Goal: Task Accomplishment & Management: Manage account settings

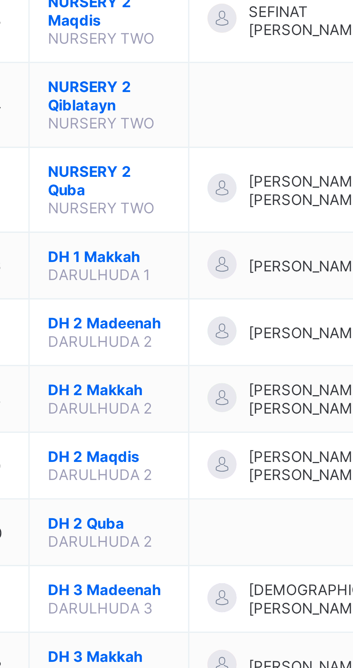
click at [136, 445] on span "NURSERY 2 Qiblatayn" at bounding box center [142, 440] width 36 height 11
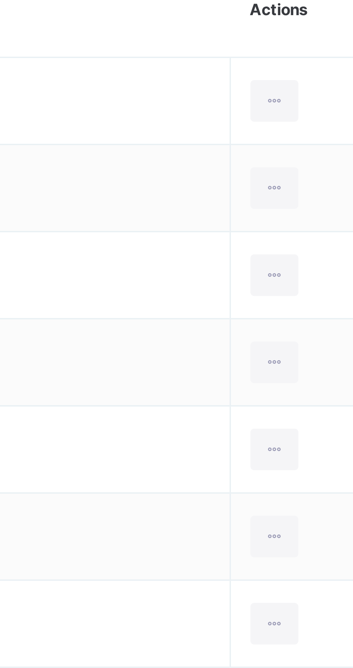
click at [307, 340] on icon at bounding box center [310, 340] width 6 height 6
click at [0, 0] on div "Transfer Student" at bounding box center [0, 0] width 0 height 0
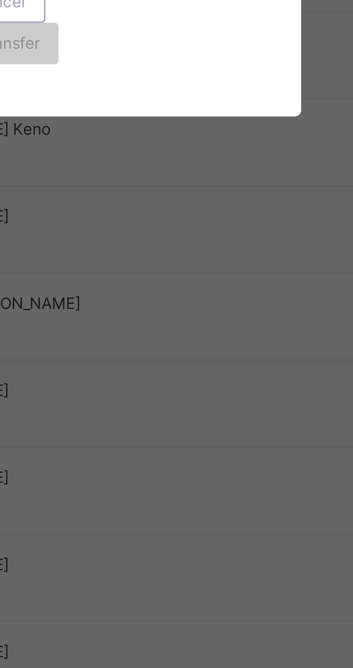
click at [162, 405] on div "Transferring to Select class Select... Cancel Transfer" at bounding box center [176, 368] width 177 height 74
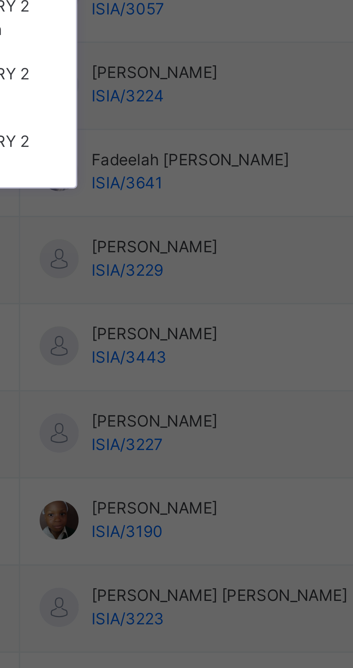
click at [162, 582] on div "× Transfer Student Adnan Mustapha Omaki ISIA/3055 × Transferring to Select clas…" at bounding box center [176, 334] width 353 height 668
click at [165, 550] on div "× Transfer Student Adnan Mustapha Omaki ISIA/3055 × Transferring to Select clas…" at bounding box center [176, 334] width 353 height 668
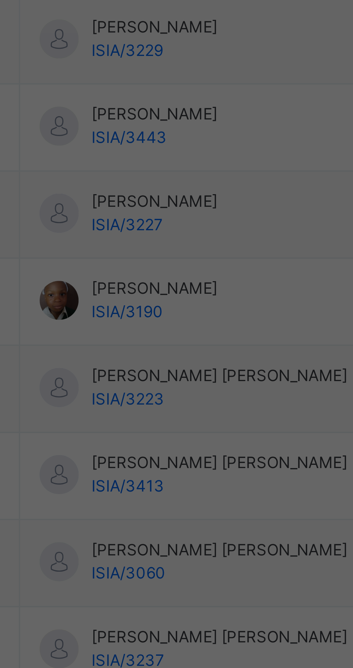
click at [145, 465] on div "NURSERY 2 Quba" at bounding box center [123, 455] width 41 height 19
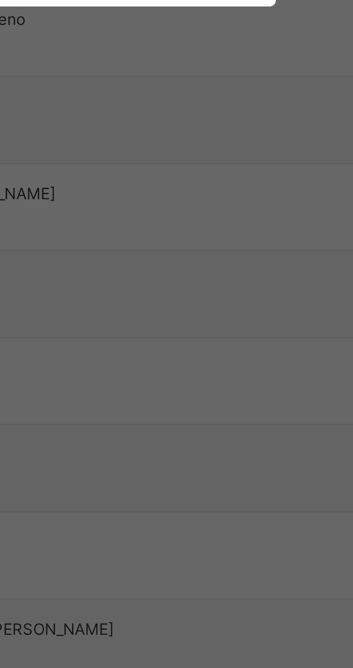
click at [192, 388] on span "Transfer" at bounding box center [184, 385] width 17 height 6
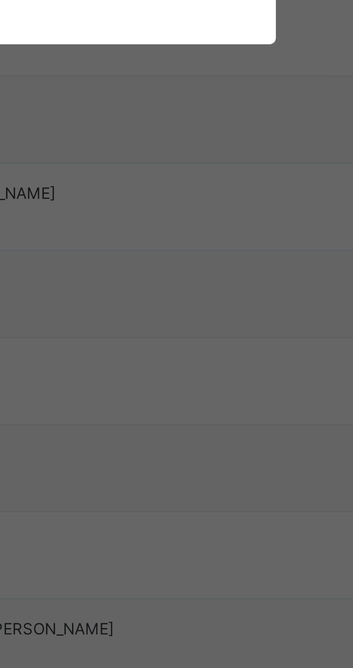
click at [192, 399] on span "Yes, Transfer" at bounding box center [179, 395] width 26 height 6
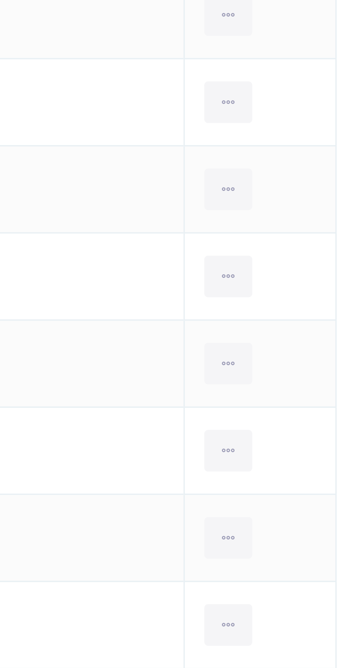
click at [307, 558] on icon at bounding box center [310, 557] width 6 height 6
click at [0, 0] on div "Transfer Student" at bounding box center [0, 0] width 0 height 0
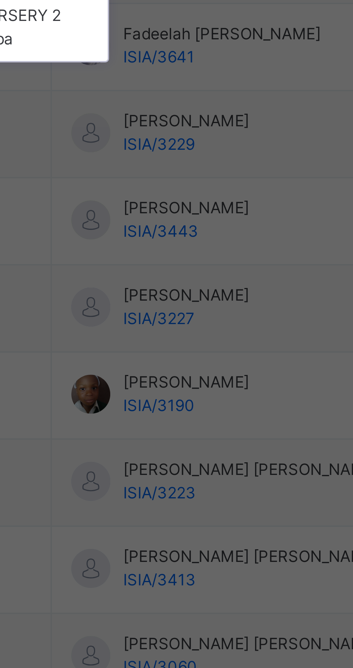
click at [145, 465] on div "NURSERY 2 Quba" at bounding box center [123, 455] width 41 height 19
click at [166, 548] on div "× Transfer Student Idris Olanrewaju Idowu ISIA/3190 × Transferring to Select cl…" at bounding box center [176, 334] width 353 height 668
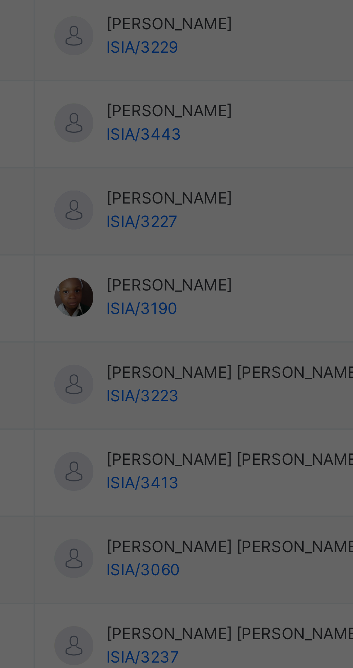
click at [145, 465] on div "NURSERY 2 Quba" at bounding box center [123, 455] width 41 height 19
click at [192, 388] on span "Transfer" at bounding box center [184, 385] width 17 height 6
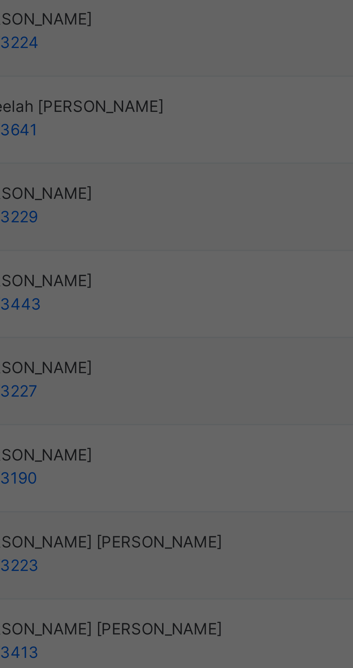
click at [192, 399] on span "Yes, Transfer" at bounding box center [179, 395] width 26 height 6
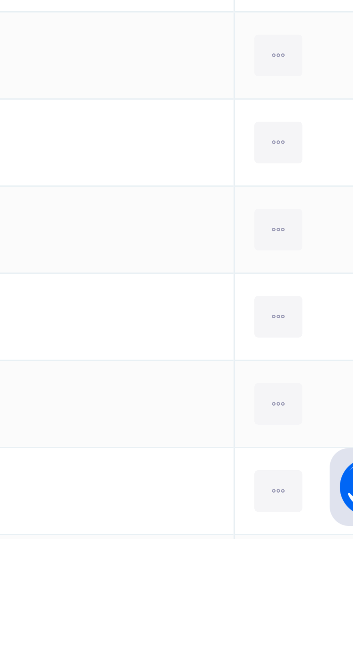
click at [307, 656] on icon at bounding box center [310, 654] width 6 height 6
click at [0, 0] on div "Transfer Student" at bounding box center [0, 0] width 0 height 0
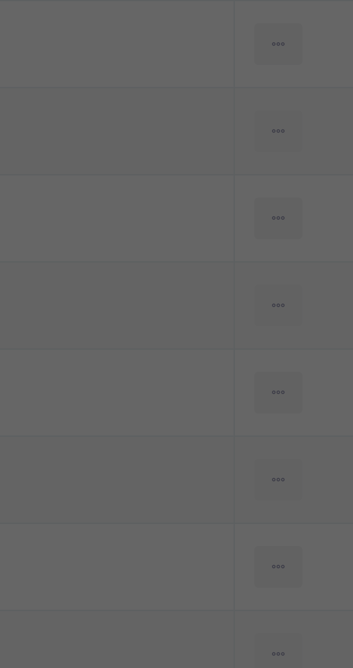
click at [185, 505] on div "× Transfer Student Maryam Shamsudeen Lili ISIA/3237 × Transferring to Select cl…" at bounding box center [176, 334] width 353 height 668
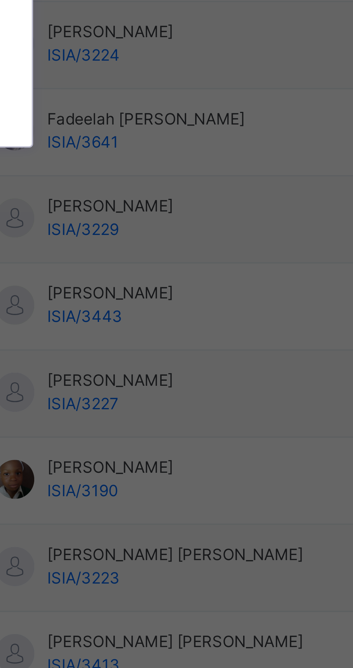
click at [145, 465] on div "NURSERY 2 Quba" at bounding box center [123, 455] width 41 height 19
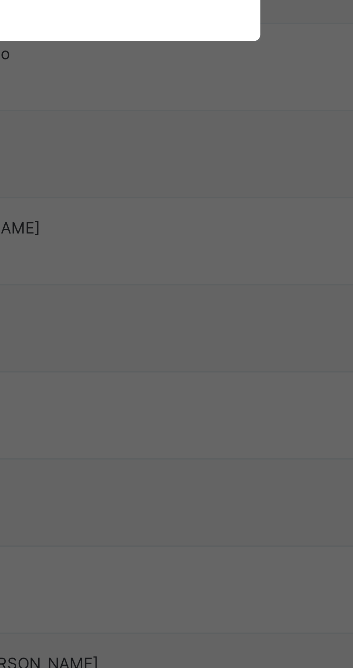
click at [192, 388] on span "Transfer" at bounding box center [184, 385] width 17 height 6
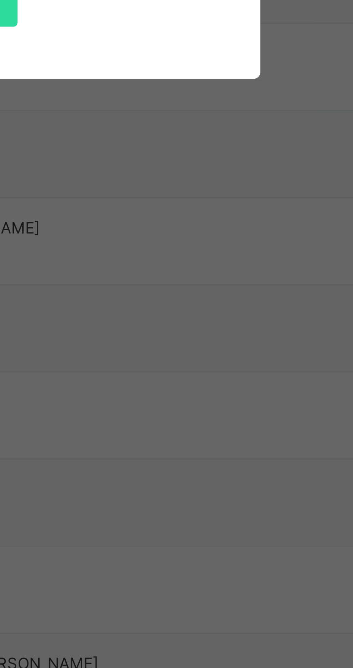
click at [192, 399] on span "Yes, Transfer" at bounding box center [179, 395] width 26 height 6
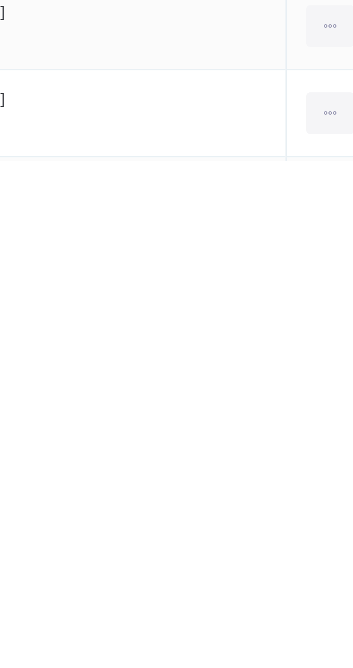
click at [0, 0] on div "Transfer Student" at bounding box center [0, 0] width 0 height 0
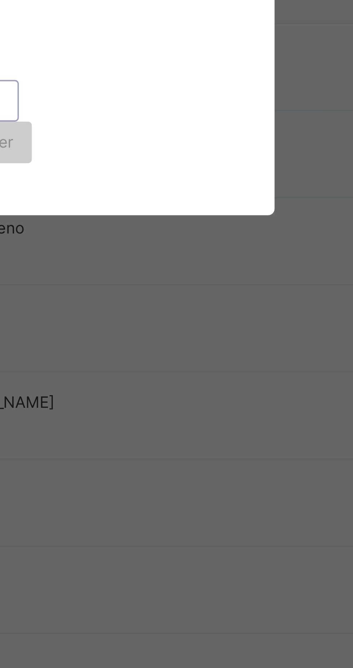
click at [171, 507] on div "× Transfer Student Usman Kudu Muhammed ISIA/3409 × Transferring to Select class…" at bounding box center [176, 334] width 353 height 668
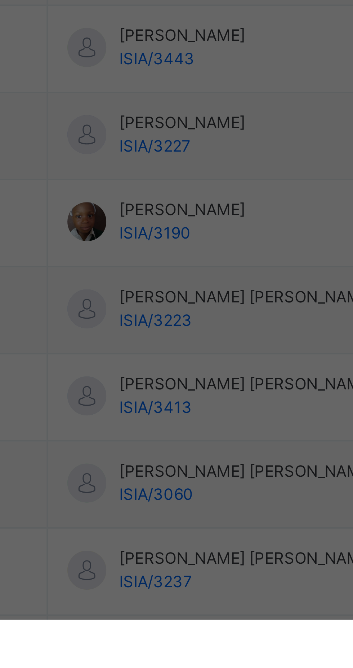
click at [145, 465] on div "NURSERY 2 Quba" at bounding box center [123, 455] width 41 height 19
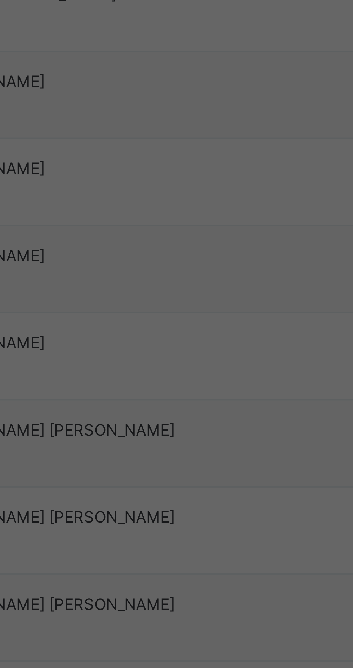
click at [192, 388] on span "Transfer" at bounding box center [184, 385] width 17 height 6
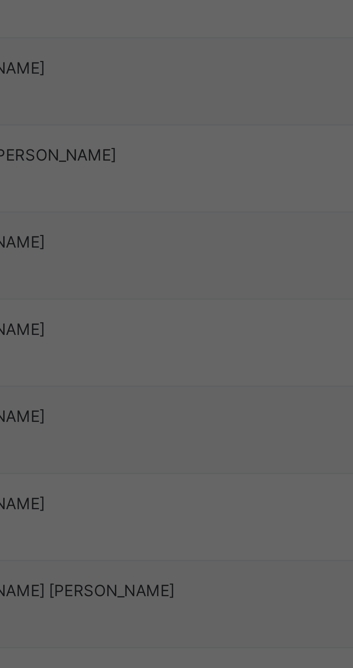
click at [192, 388] on span "Transfer" at bounding box center [184, 385] width 17 height 6
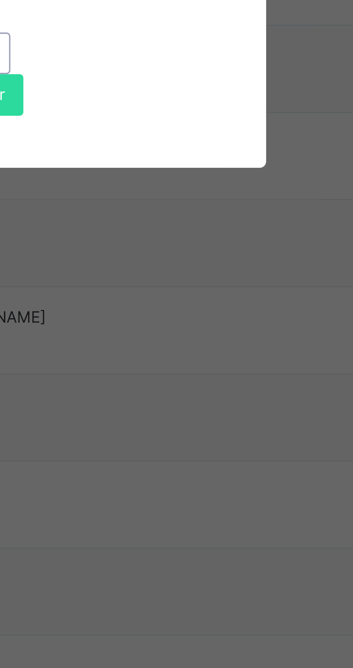
click at [192, 399] on span "Yes, Transfer" at bounding box center [179, 395] width 26 height 6
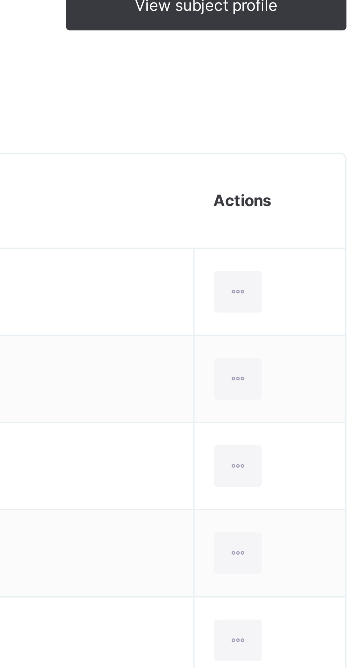
click at [0, 0] on ul "View Profile Remove from Class Transfer Student" at bounding box center [0, 0] width 0 height 0
click at [0, 0] on div "Transfer Student" at bounding box center [0, 0] width 0 height 0
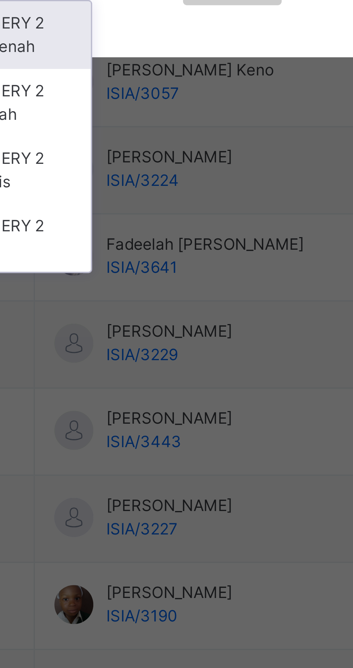
click at [191, 405] on div "Transferring to Select class option NURSERY 2 Madeenah focused, 1 of 4. 4 resul…" at bounding box center [176, 368] width 177 height 74
click at [179, 525] on div "× Transfer Student Abdurraheem Adekola Adejumo ISIA/3598 × Transferring to Sele…" at bounding box center [176, 334] width 353 height 668
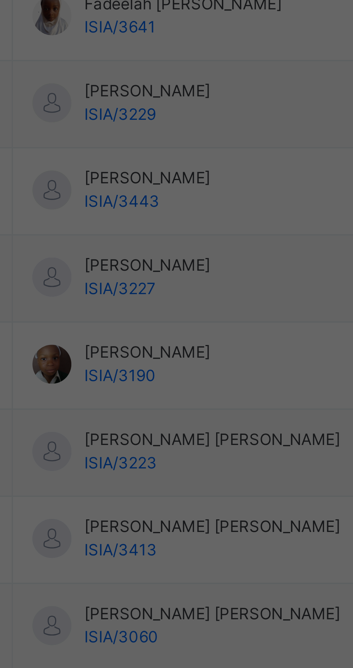
click at [173, 528] on div "× Transfer Student Abdurraheem Adekola Adejumo ISIA/3598 × Transferring to Sele…" at bounding box center [176, 334] width 353 height 668
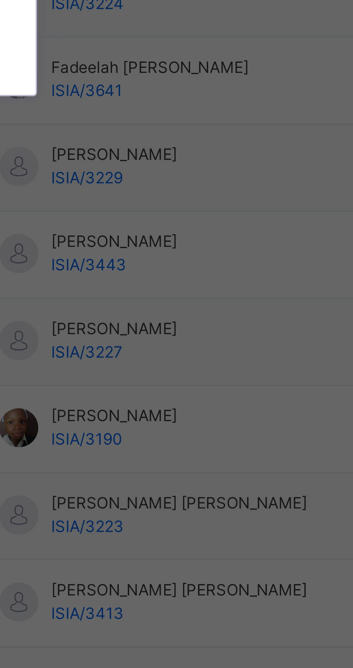
click at [145, 409] on div "NURSERY 2 Madeenah" at bounding box center [123, 399] width 41 height 19
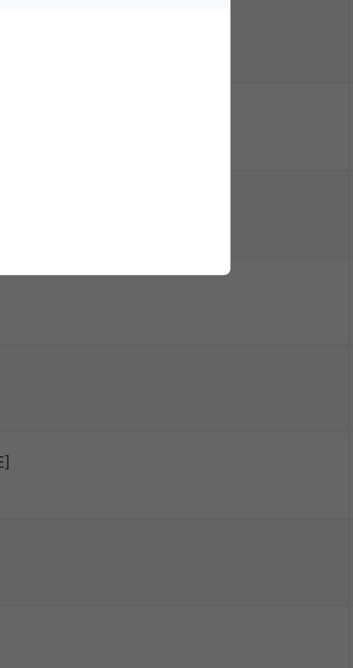
click at [192, 388] on span "Transfer" at bounding box center [184, 385] width 17 height 6
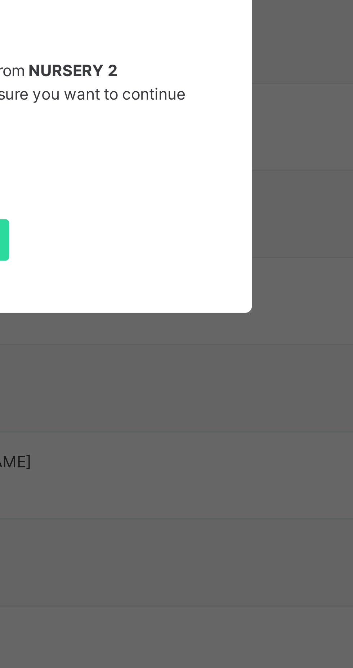
click at [192, 399] on span "Yes, Transfer" at bounding box center [179, 395] width 26 height 6
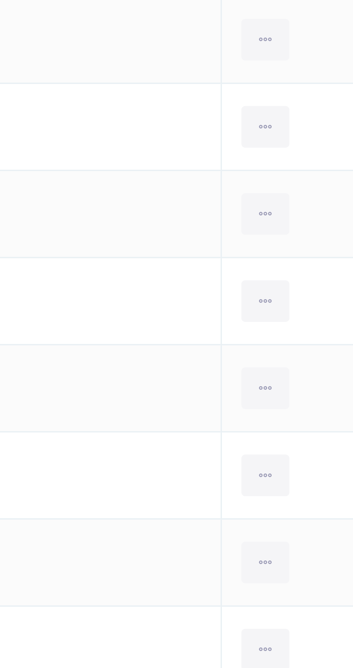
click at [307, 390] on icon at bounding box center [310, 388] width 6 height 6
click at [0, 0] on div "Transfer Student" at bounding box center [0, 0] width 0 height 0
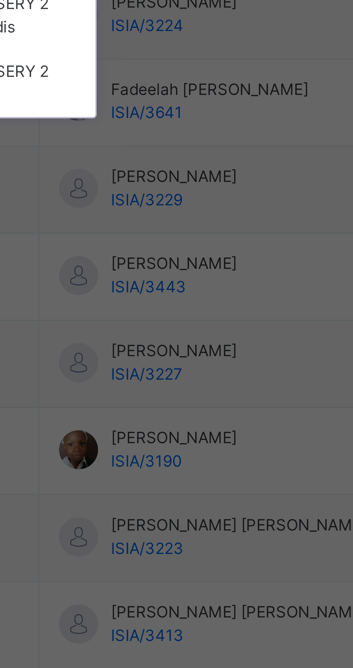
click at [145, 409] on div "NURSERY 2 Madeenah" at bounding box center [123, 399] width 41 height 19
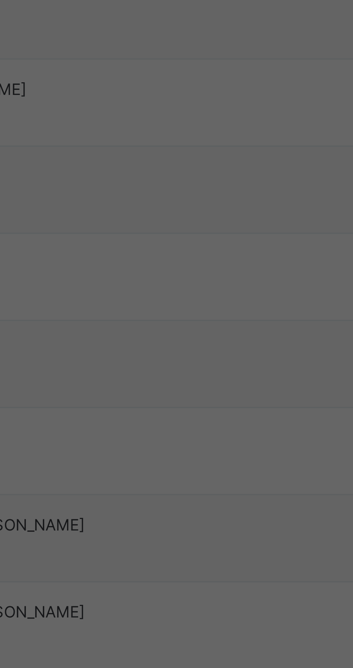
click at [192, 388] on span "Transfer" at bounding box center [184, 385] width 17 height 6
click at [192, 399] on span "Yes, Transfer" at bounding box center [179, 395] width 26 height 6
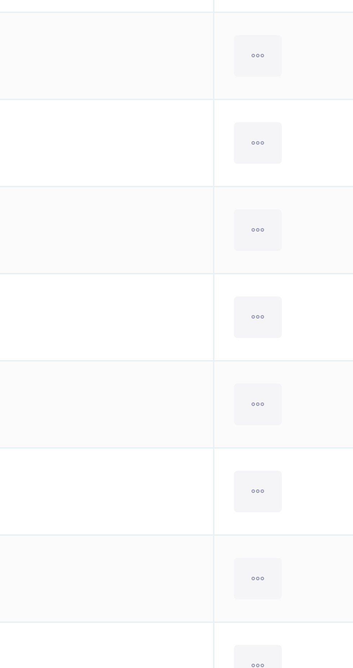
click at [307, 511] on icon at bounding box center [310, 509] width 6 height 6
click at [0, 0] on div "Transfer Student" at bounding box center [0, 0] width 0 height 0
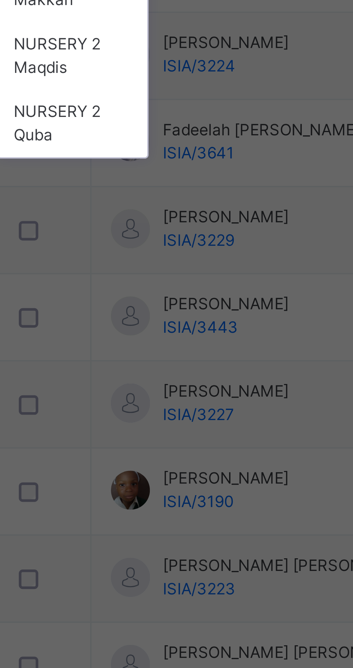
click at [145, 409] on div "NURSERY 2 Madeenah" at bounding box center [123, 399] width 41 height 19
click at [170, 405] on div "Transferring to Select class option NURSERY 2 Madeenah focused, 1 of 4. 4 resul…" at bounding box center [176, 368] width 177 height 74
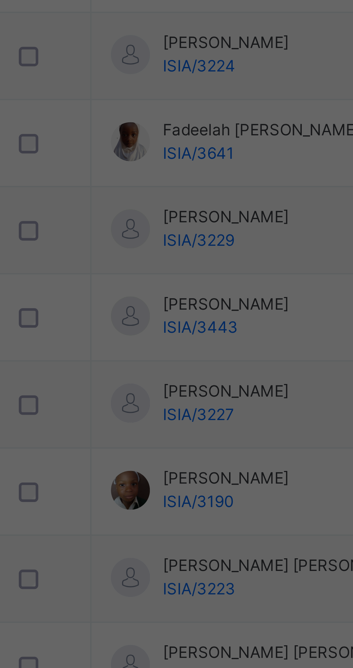
click at [198, 391] on div "Transfer" at bounding box center [183, 385] width 27 height 12
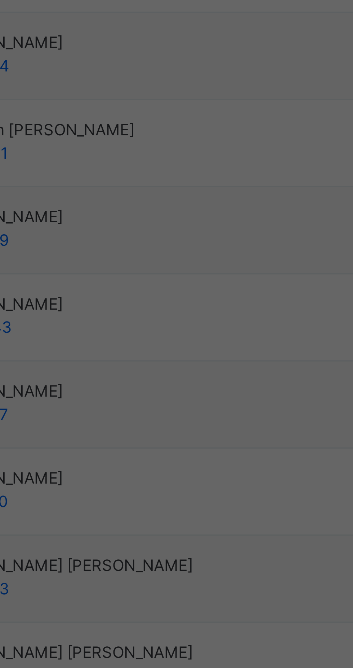
click at [192, 399] on span "Yes, Transfer" at bounding box center [179, 395] width 26 height 6
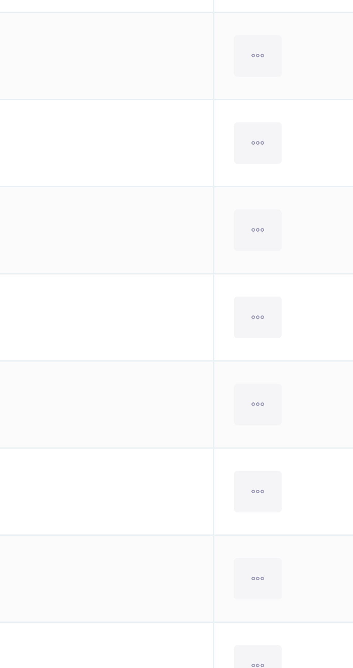
click at [307, 461] on icon at bounding box center [310, 461] width 6 height 6
click at [0, 0] on div "Transfer Student" at bounding box center [0, 0] width 0 height 0
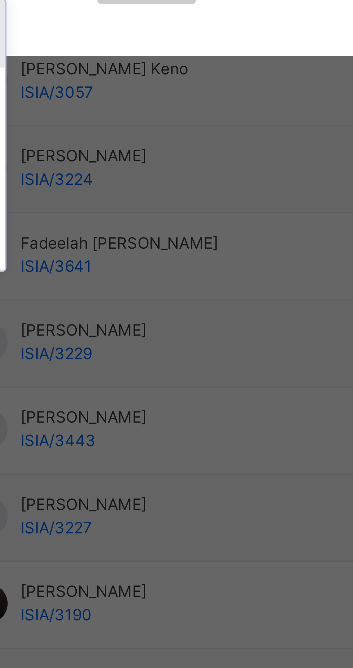
click at [145, 446] on div "NURSERY 2 Maqdis" at bounding box center [123, 436] width 41 height 19
click at [176, 524] on div "× Transfer Student Fadeelah Damilola Adebisi ISIA/3641 × Transferring to Select…" at bounding box center [176, 334] width 353 height 668
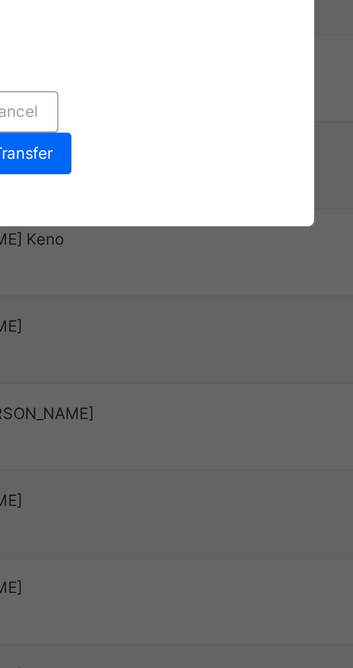
click at [192, 388] on span "Transfer" at bounding box center [184, 385] width 17 height 6
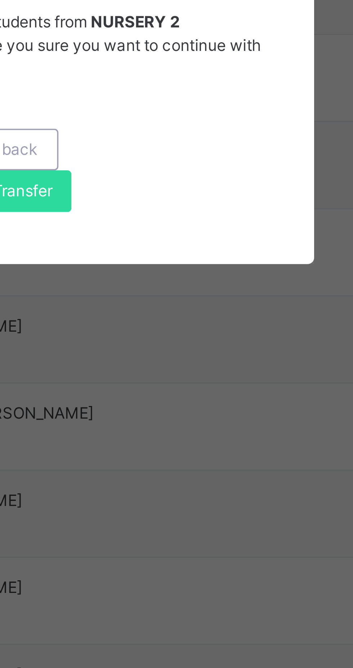
click at [192, 399] on span "Yes, Transfer" at bounding box center [179, 395] width 26 height 6
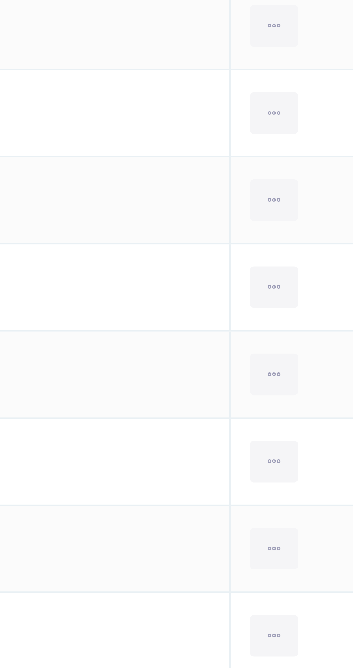
click at [307, 583] on div at bounding box center [310, 582] width 13 height 12
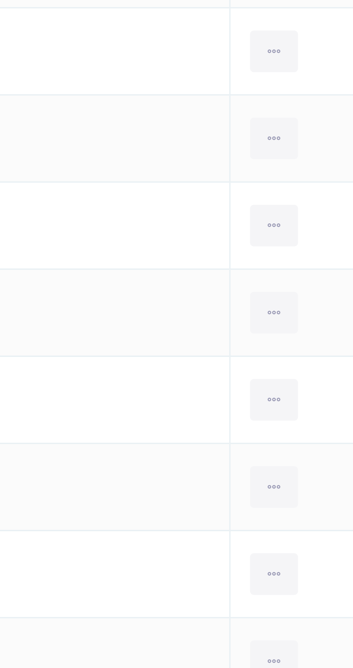
click at [0, 0] on div "Transfer Student" at bounding box center [0, 0] width 0 height 0
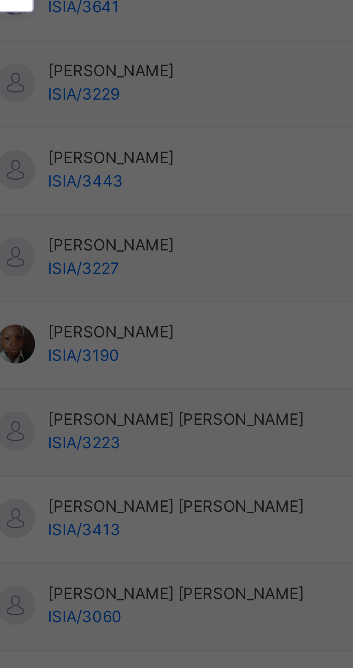
click at [145, 446] on div "NURSERY 2 Maqdis" at bounding box center [123, 436] width 41 height 19
click at [140, 383] on icon at bounding box center [138, 379] width 4 height 7
click at [145, 446] on div "NURSERY 2 Maqdis" at bounding box center [123, 436] width 41 height 19
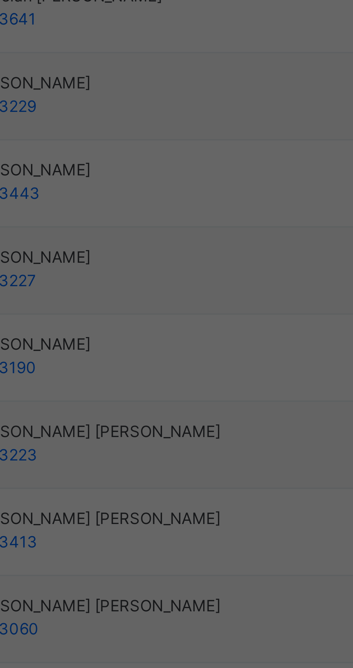
click at [192, 388] on span "Transfer" at bounding box center [184, 385] width 17 height 6
click at [198, 391] on div "Transfer" at bounding box center [183, 385] width 27 height 12
click at [192, 399] on span "Yes, Transfer" at bounding box center [179, 395] width 26 height 6
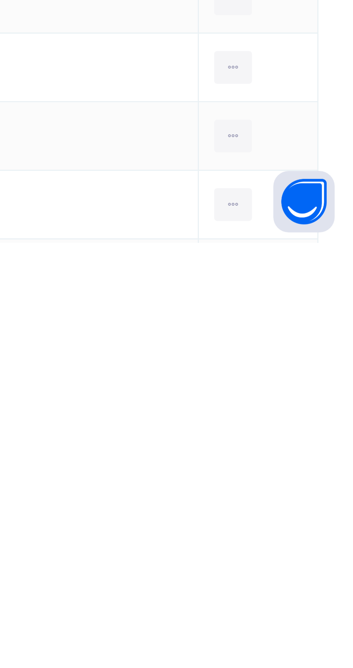
click at [307, 667] on div at bounding box center [310, 679] width 13 height 12
click at [0, 0] on div "Transfer Student" at bounding box center [0, 0] width 0 height 0
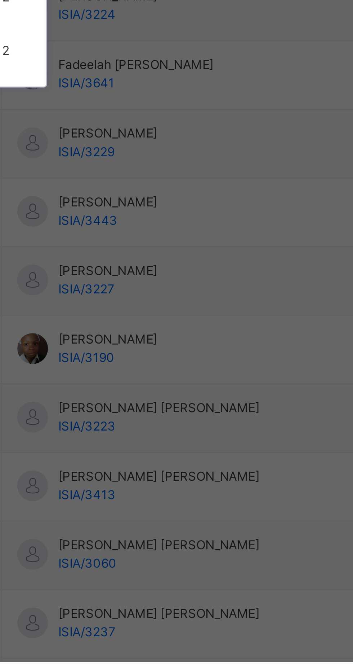
click at [145, 446] on div "NURSERY 2 Maqdis" at bounding box center [123, 436] width 41 height 19
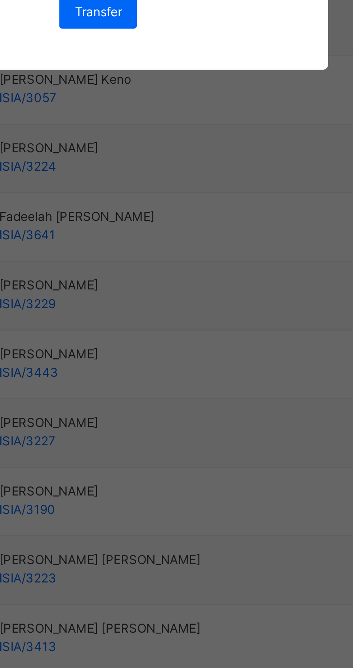
click at [192, 388] on span "Transfer" at bounding box center [184, 385] width 17 height 6
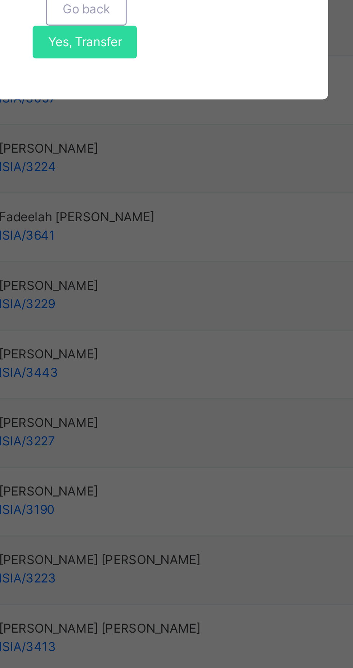
click at [192, 399] on span "Yes, Transfer" at bounding box center [179, 395] width 26 height 6
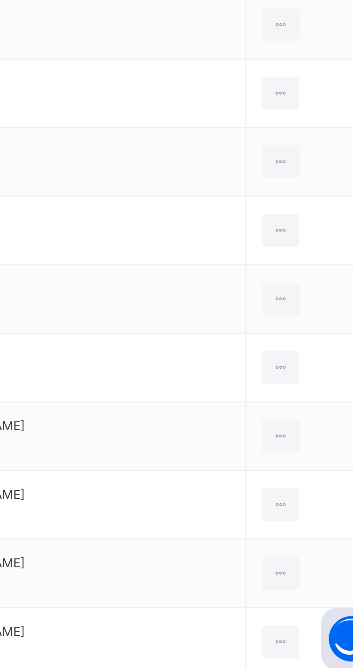
click at [0, 0] on ul "View Profile Remove from Class Transfer Student" at bounding box center [0, 0] width 0 height 0
click at [0, 0] on div "Transfer Student" at bounding box center [0, 0] width 0 height 0
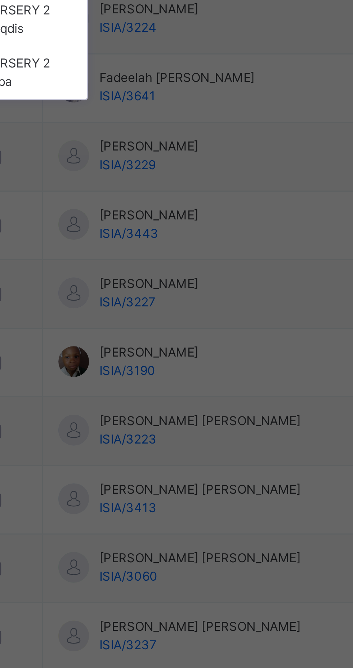
click at [145, 427] on div "NURSERY 2 Makkah" at bounding box center [123, 418] width 41 height 19
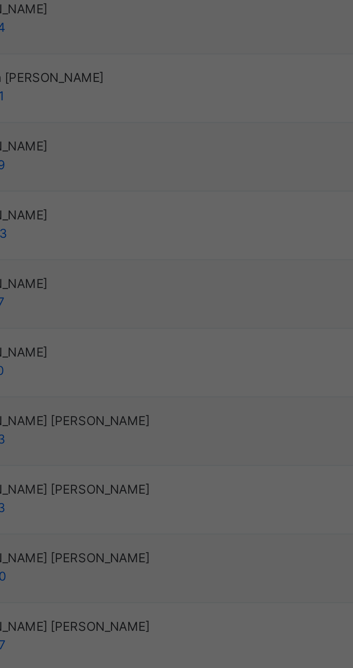
click at [192, 388] on span "Transfer" at bounding box center [184, 385] width 17 height 6
click at [192, 399] on span "Yes, Transfer" at bounding box center [179, 395] width 26 height 6
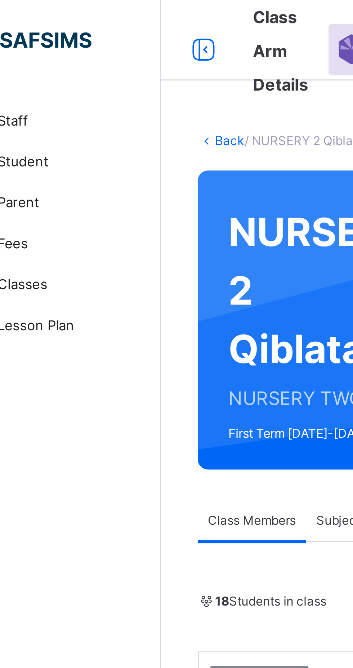
click at [110, 49] on link "Back" at bounding box center [111, 49] width 10 height 5
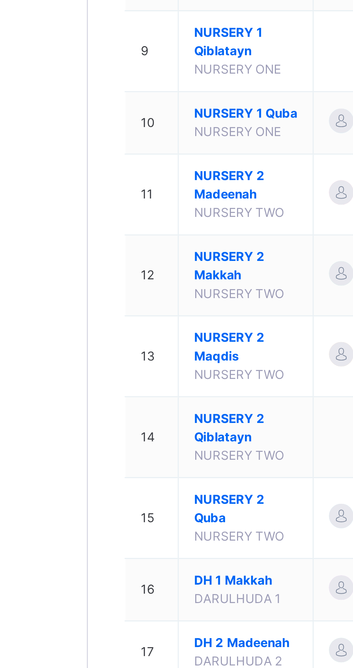
click at [131, 405] on span "NURSERY 2 Madeenah" at bounding box center [142, 398] width 36 height 13
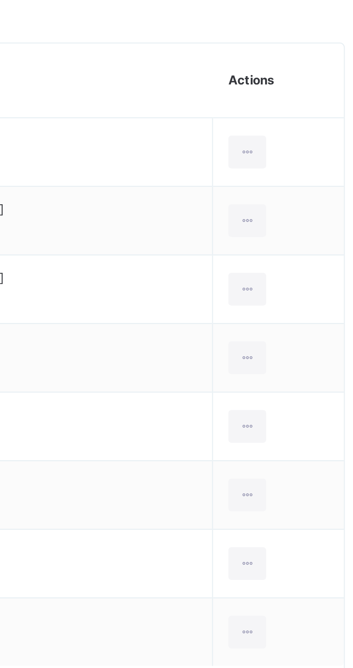
click at [304, 390] on icon at bounding box center [306, 388] width 6 height 6
click at [0, 0] on li "Transfer Student" at bounding box center [0, 0] width 0 height 0
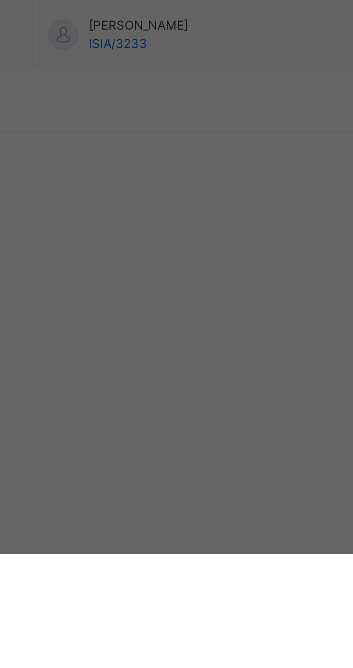
click at [145, 427] on div "NURSERY 2 Maqdis" at bounding box center [123, 418] width 41 height 19
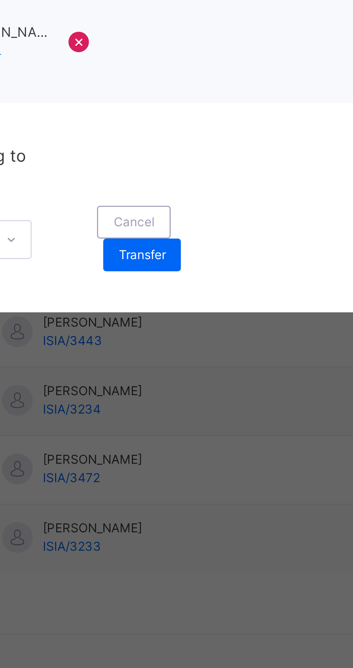
click at [198, 391] on div "Transfer" at bounding box center [183, 385] width 27 height 12
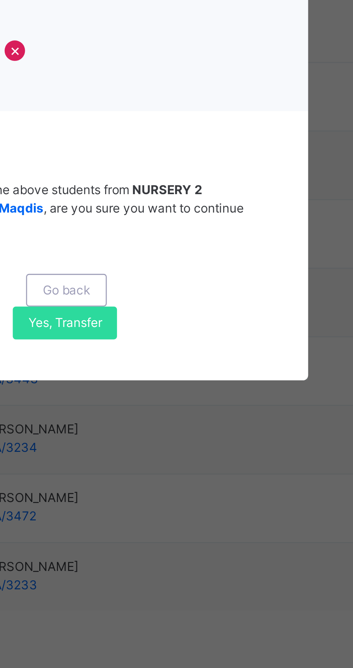
click at [198, 401] on div "Yes, Transfer" at bounding box center [179, 396] width 37 height 12
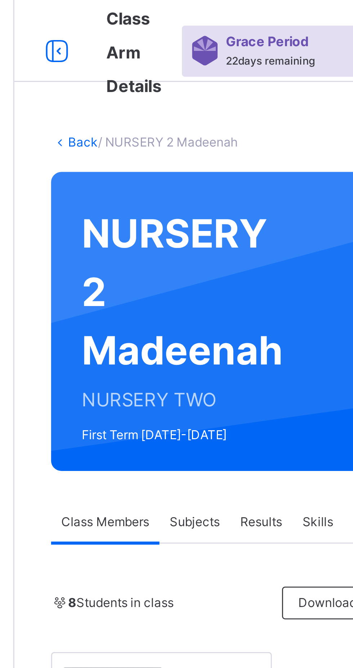
click at [106, 50] on link "Back" at bounding box center [111, 49] width 10 height 5
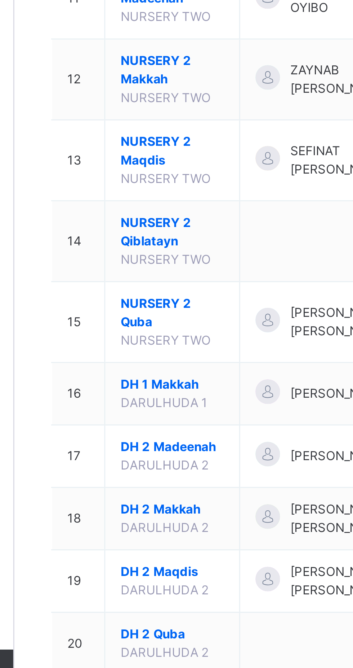
click at [106, 502] on td "14" at bounding box center [109, 488] width 19 height 28
click at [131, 491] on span "NURSERY 2 Qiblatayn" at bounding box center [142, 484] width 36 height 13
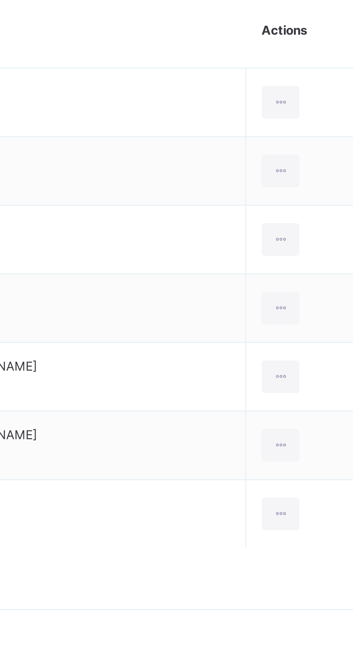
click at [303, 461] on icon at bounding box center [306, 461] width 6 height 6
click at [0, 0] on div "Transfer Student" at bounding box center [0, 0] width 0 height 0
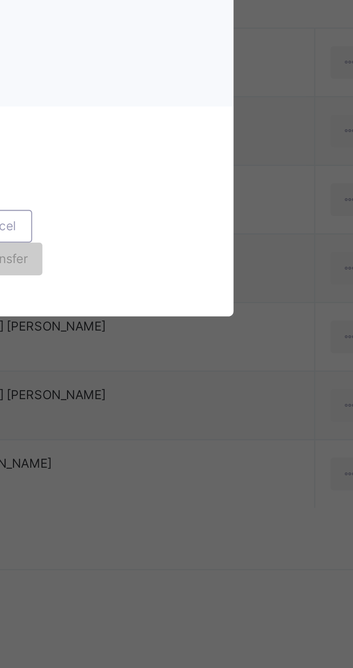
click at [140, 383] on icon at bounding box center [138, 379] width 4 height 7
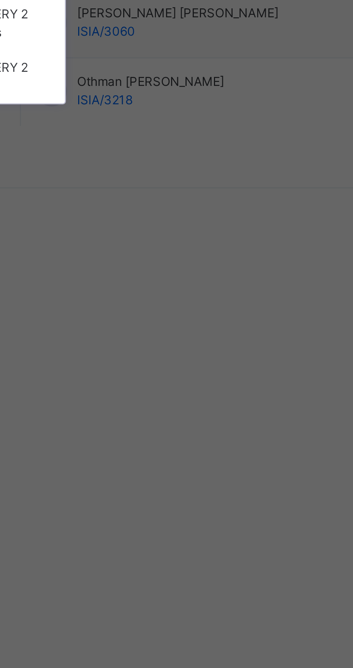
click at [145, 427] on div "NURSERY 2 Makkah" at bounding box center [123, 418] width 41 height 19
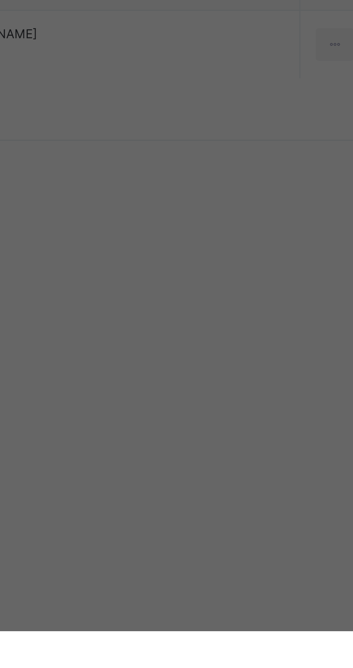
click at [192, 388] on span "Transfer" at bounding box center [184, 385] width 17 height 6
click at [192, 399] on span "Yes, Transfer" at bounding box center [179, 395] width 26 height 6
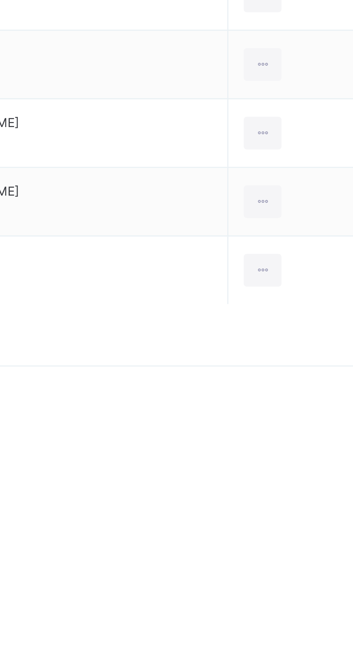
click at [303, 437] on icon at bounding box center [306, 437] width 6 height 6
click at [0, 0] on div "Transfer Student" at bounding box center [0, 0] width 0 height 0
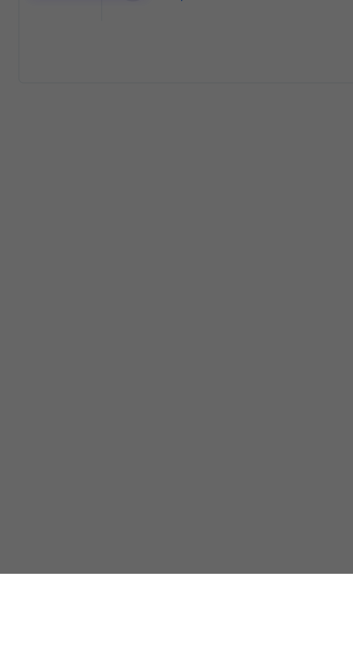
click at [145, 427] on div "NURSERY 2 Makkah" at bounding box center [123, 418] width 41 height 19
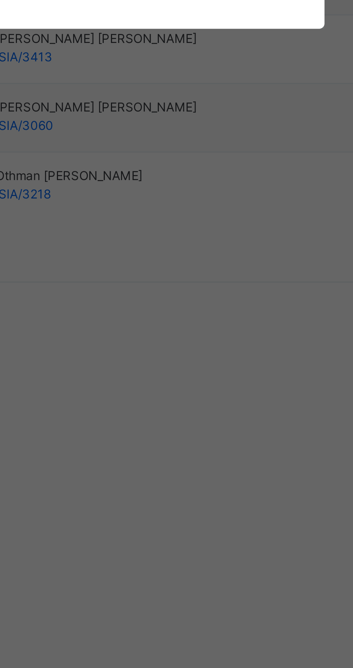
click at [192, 388] on span "Transfer" at bounding box center [184, 385] width 17 height 6
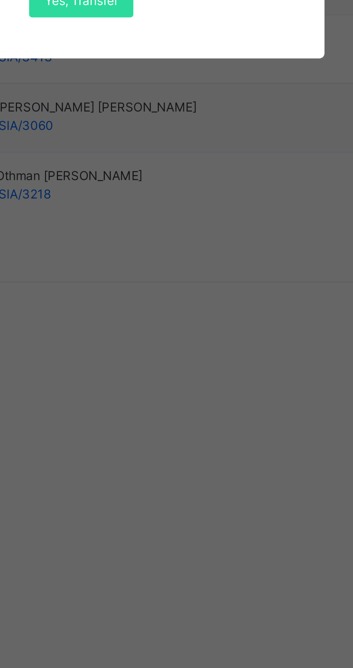
click at [192, 399] on span "Yes, Transfer" at bounding box center [179, 395] width 26 height 6
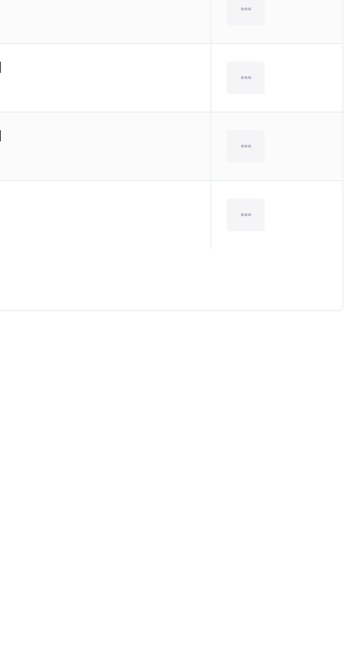
click at [0, 0] on ul "View Profile Remove from Class Transfer Student" at bounding box center [0, 0] width 0 height 0
click at [0, 0] on div "Transfer Student" at bounding box center [0, 0] width 0 height 0
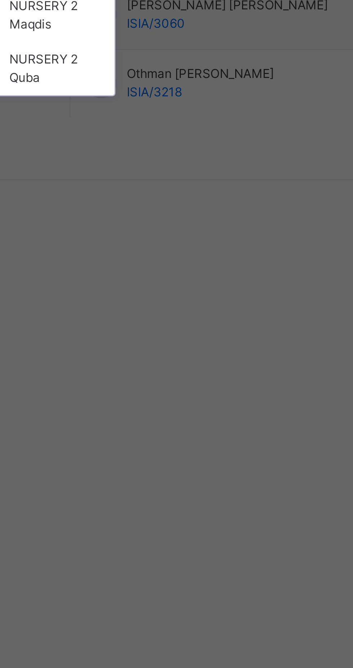
click at [145, 427] on div "NURSERY 2 Makkah" at bounding box center [123, 418] width 41 height 19
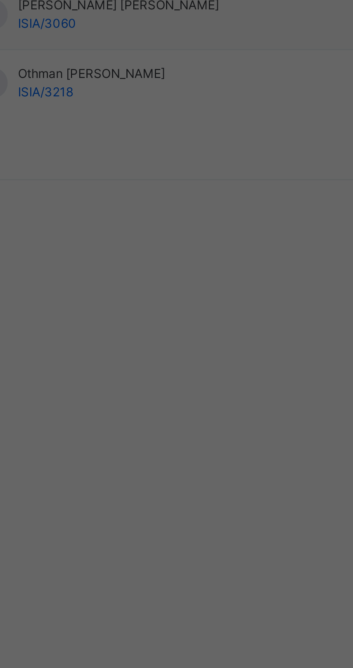
click at [192, 388] on span "Transfer" at bounding box center [184, 385] width 17 height 6
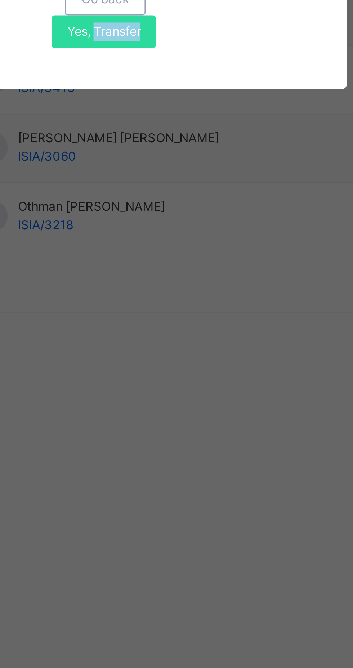
click at [235, 416] on div "Note: You are about to transfer the above students from NURSERY 2 Qiblatayn to …" at bounding box center [176, 368] width 177 height 95
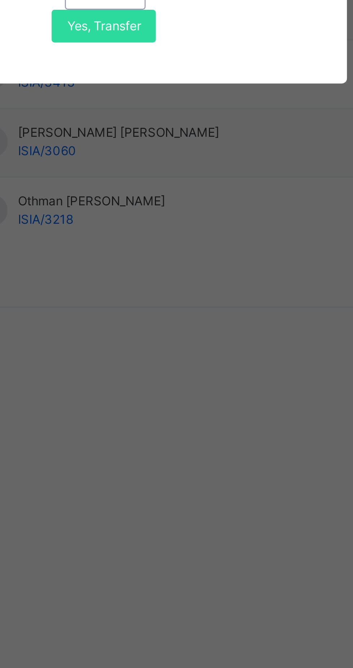
click at [229, 416] on div "Note: You are about to transfer the above students from NURSERY 2 Qiblatayn to …" at bounding box center [176, 368] width 177 height 95
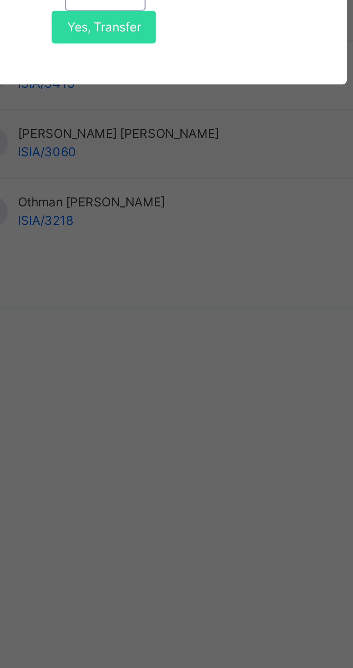
click at [192, 399] on span "Yes, Transfer" at bounding box center [179, 395] width 26 height 6
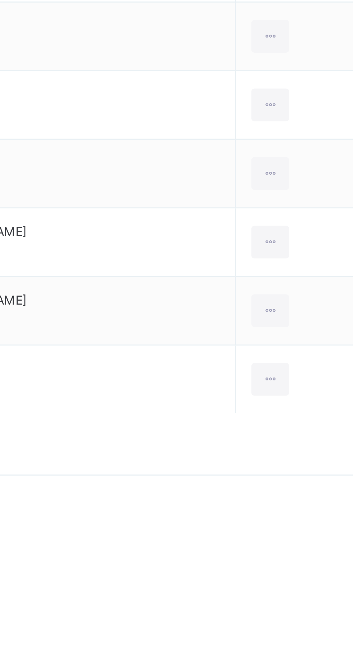
click at [303, 414] on icon at bounding box center [306, 412] width 6 height 6
click at [0, 0] on div "Transfer Student" at bounding box center [0, 0] width 0 height 0
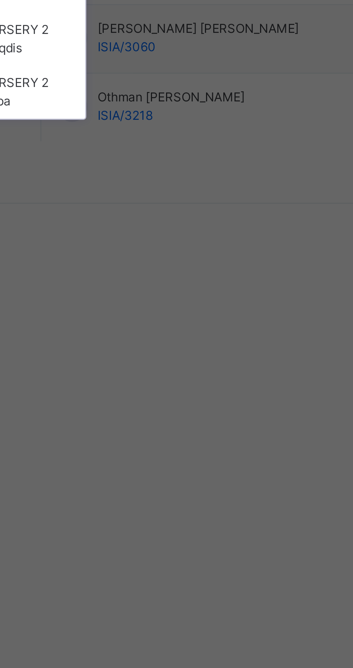
click at [145, 427] on div "NURSERY 2 Makkah" at bounding box center [123, 418] width 41 height 19
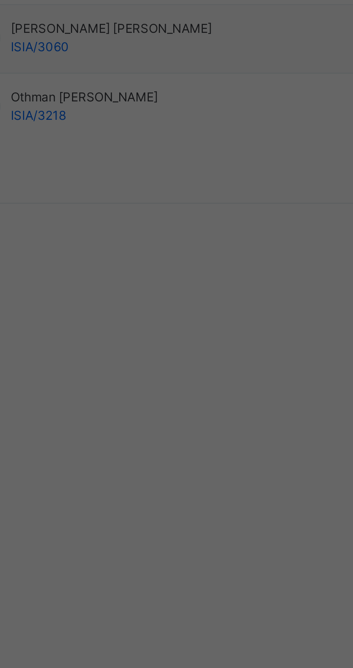
click at [192, 388] on span "Transfer" at bounding box center [184, 385] width 17 height 6
click at [192, 399] on span "Yes, Transfer" at bounding box center [179, 395] width 26 height 6
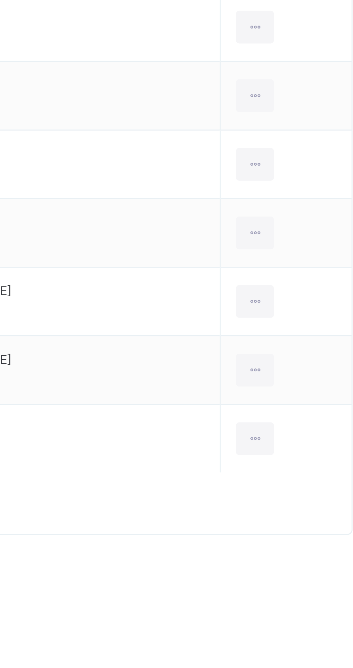
click at [307, 366] on div at bounding box center [305, 365] width 13 height 12
click at [0, 0] on div "Transfer Student" at bounding box center [0, 0] width 0 height 0
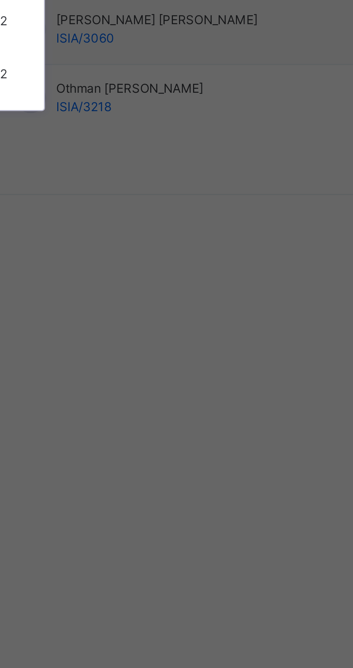
click at [145, 427] on div "NURSERY 2 Makkah" at bounding box center [123, 418] width 41 height 19
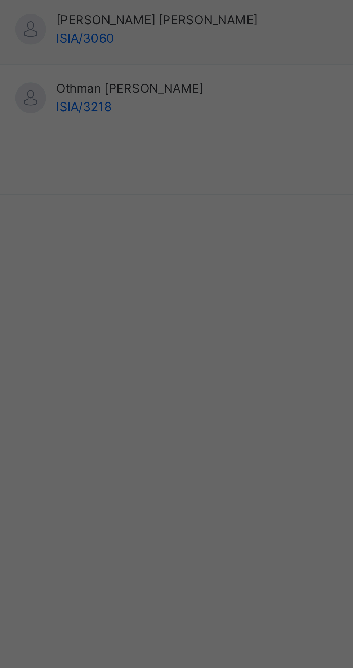
click at [192, 388] on span "Transfer" at bounding box center [184, 385] width 17 height 6
click at [192, 399] on span "Yes, Transfer" at bounding box center [179, 395] width 26 height 6
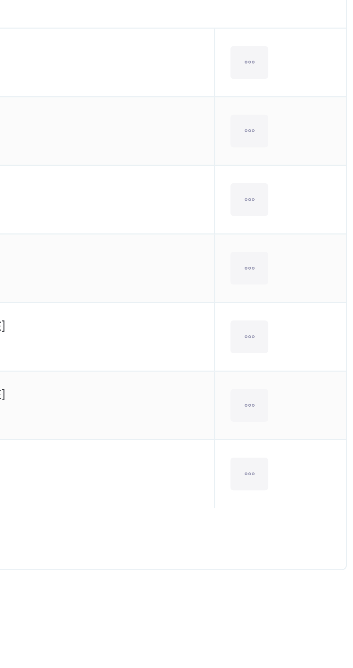
click at [307, 341] on div at bounding box center [305, 340] width 13 height 12
click at [0, 0] on div "Transfer Student" at bounding box center [0, 0] width 0 height 0
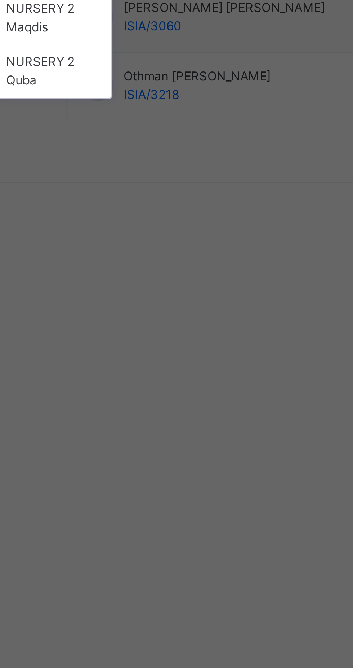
click at [145, 427] on div "NURSERY 2 Makkah" at bounding box center [123, 418] width 41 height 19
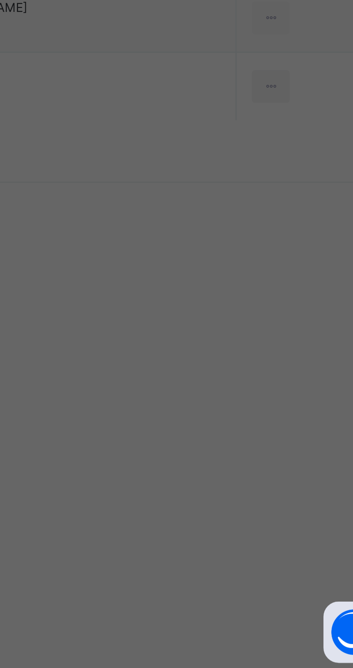
click at [192, 388] on span "Transfer" at bounding box center [184, 385] width 17 height 6
click at [192, 399] on span "Yes, Transfer" at bounding box center [179, 395] width 26 height 6
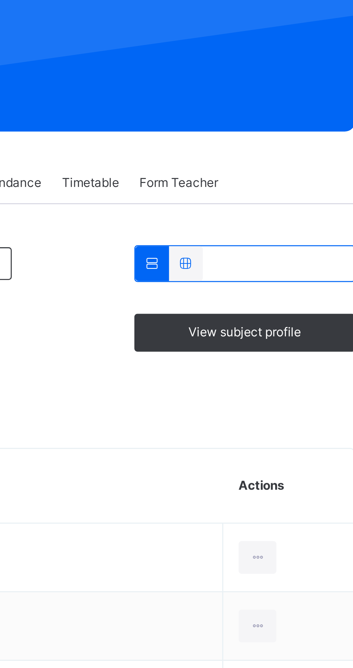
click at [303, 316] on icon at bounding box center [306, 316] width 6 height 6
click at [0, 0] on li "Transfer Student" at bounding box center [0, 0] width 0 height 0
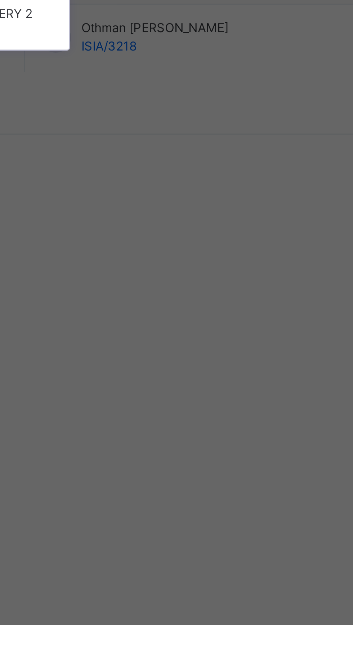
click at [145, 446] on div "NURSERY 2 Maqdis" at bounding box center [123, 436] width 41 height 19
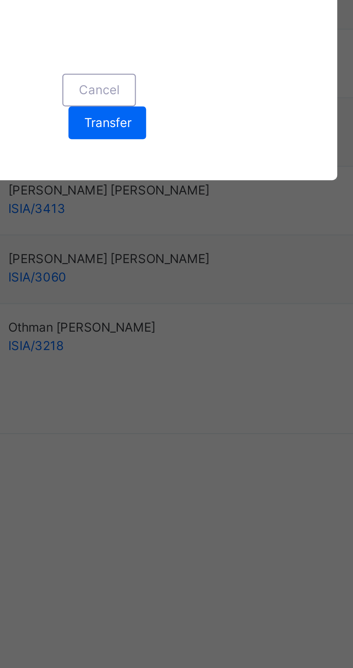
click at [192, 388] on span "Transfer" at bounding box center [184, 385] width 17 height 6
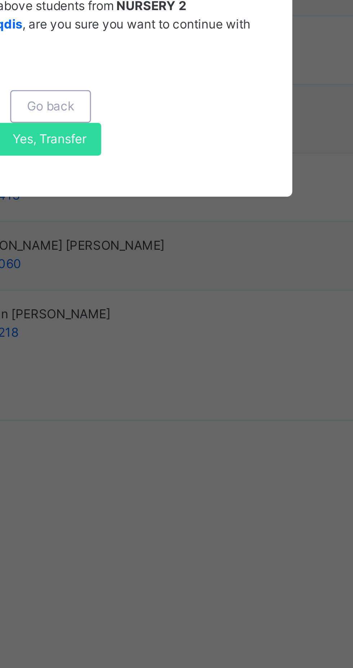
click at [192, 399] on span "Yes, Transfer" at bounding box center [179, 395] width 26 height 6
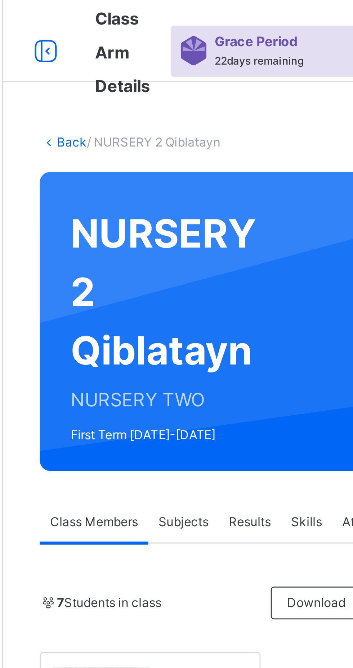
click at [107, 50] on link "Back" at bounding box center [111, 49] width 10 height 5
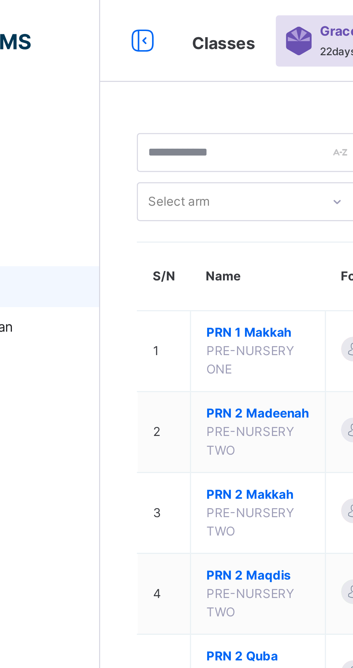
click at [131, 491] on span "NURSERY 2 Qiblatayn" at bounding box center [142, 484] width 36 height 13
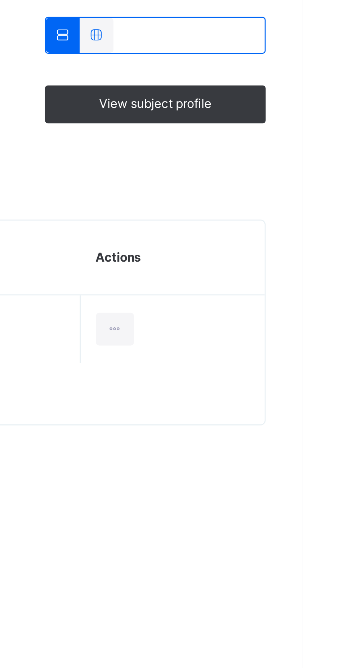
click at [294, 316] on div at bounding box center [287, 316] width 13 height 12
click at [0, 0] on div "Transfer Student" at bounding box center [0, 0] width 0 height 0
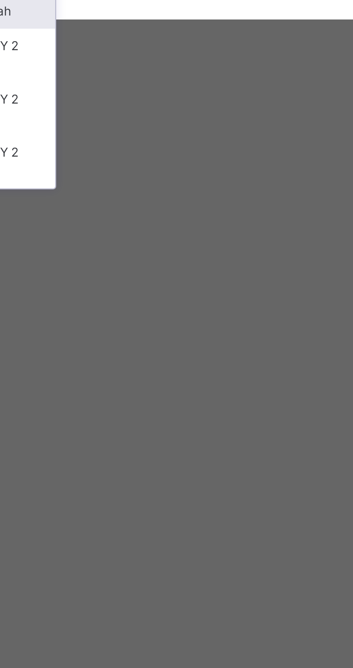
click at [145, 409] on div "NURSERY 2 Madeenah" at bounding box center [123, 399] width 41 height 19
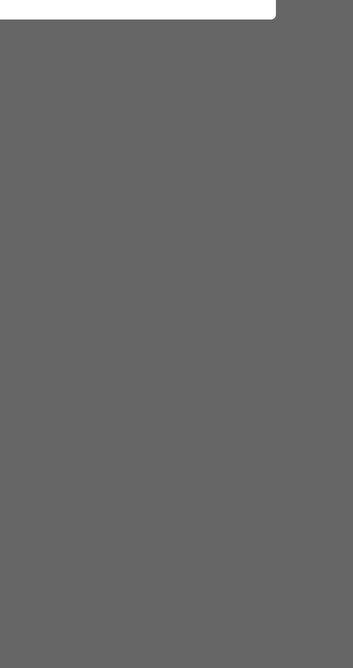
click at [192, 388] on span "Transfer" at bounding box center [184, 385] width 17 height 6
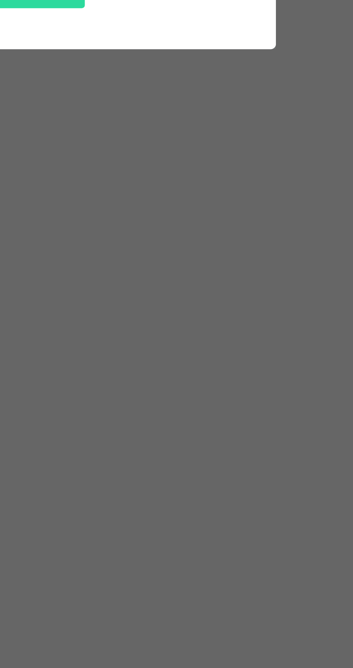
click at [192, 399] on span "Yes, Transfer" at bounding box center [179, 395] width 26 height 6
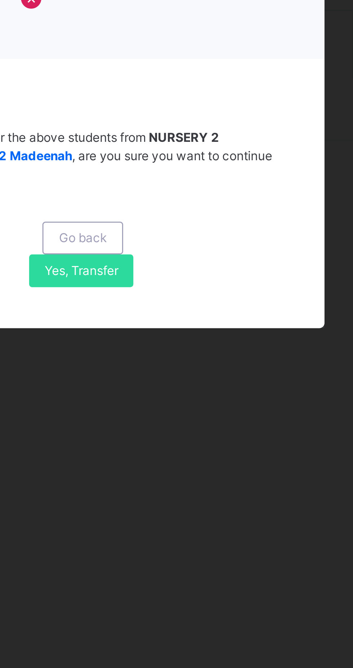
click at [192, 399] on span "Yes, Transfer" at bounding box center [179, 395] width 26 height 6
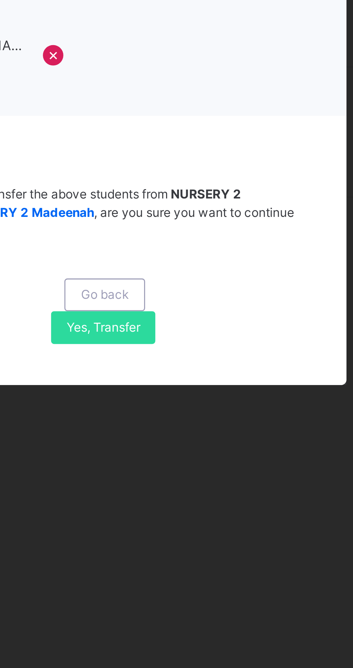
click at [192, 399] on span "Yes, Transfer" at bounding box center [179, 395] width 26 height 6
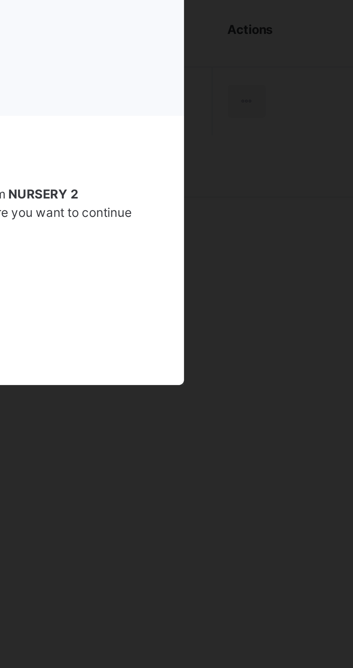
click at [258, 274] on div "×" at bounding box center [254, 266] width 7 height 15
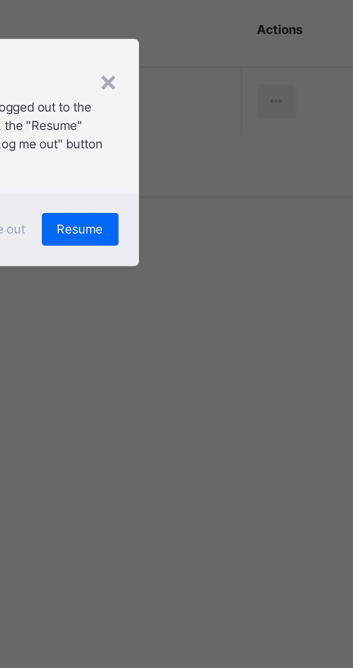
click at [226, 364] on span "Resume" at bounding box center [218, 361] width 16 height 6
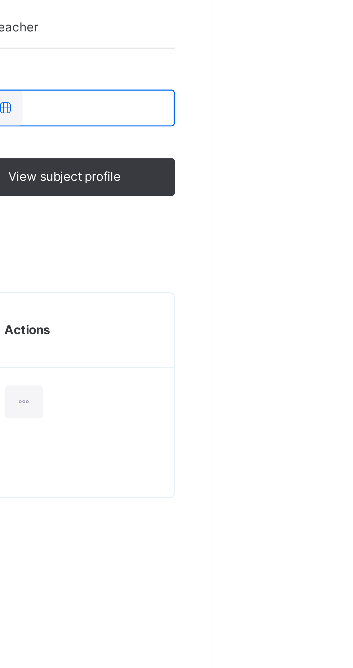
click at [294, 317] on div at bounding box center [287, 316] width 13 height 12
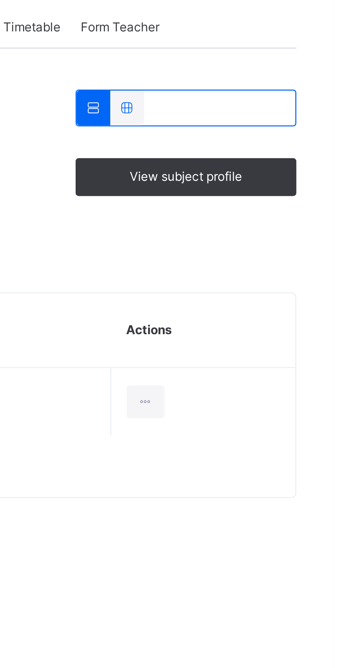
click at [0, 0] on div "Transfer Student" at bounding box center [0, 0] width 0 height 0
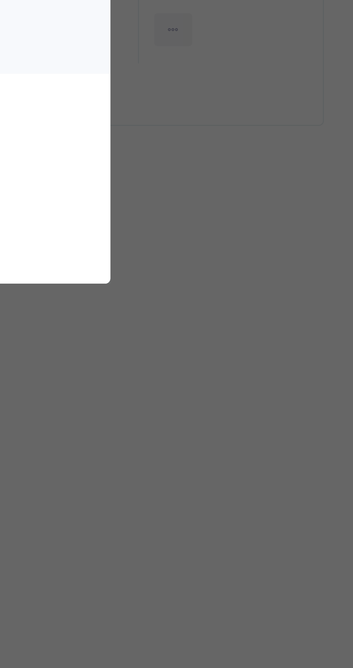
click at [177, 405] on div "Transferring to Select class Select... Cancel Transfer" at bounding box center [176, 368] width 177 height 74
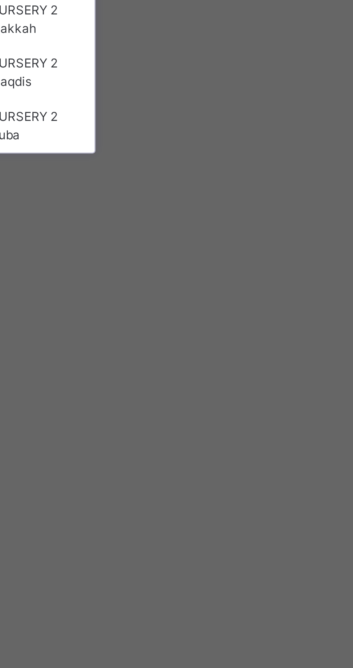
click at [145, 409] on div "NURSERY 2 Madeenah" at bounding box center [123, 399] width 41 height 19
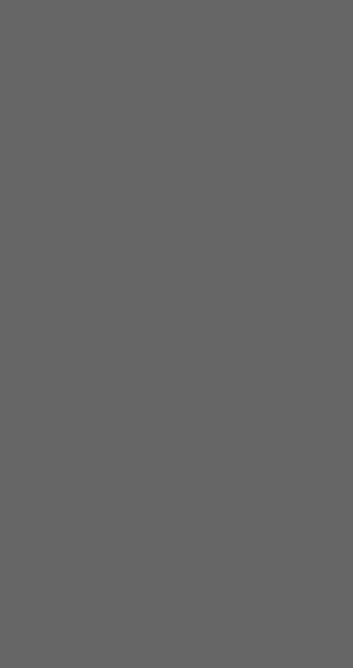
click at [192, 388] on span "Transfer" at bounding box center [184, 385] width 17 height 6
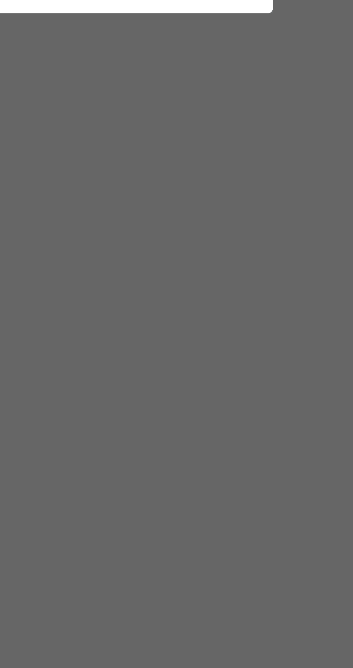
click at [192, 399] on span "Yes, Transfer" at bounding box center [179, 395] width 26 height 6
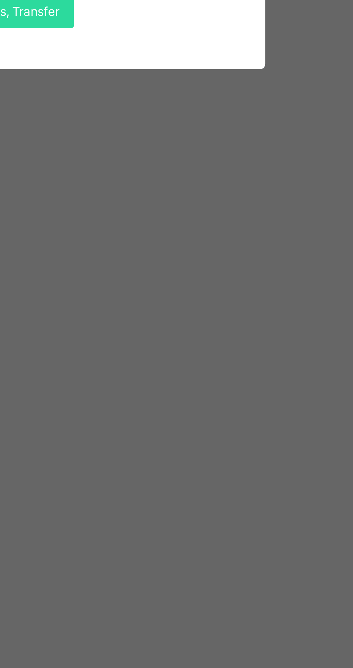
click at [198, 401] on div "Yes, Transfer" at bounding box center [179, 396] width 37 height 12
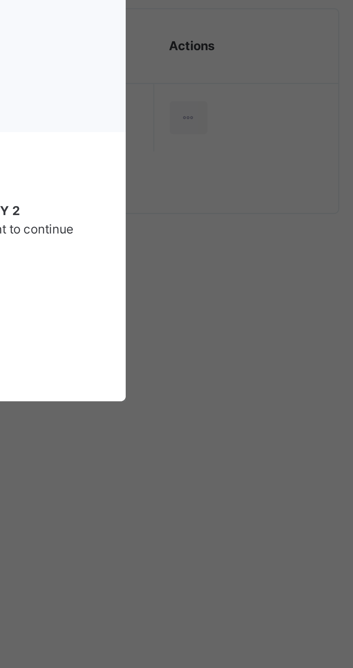
click at [300, 360] on div "× Transfer Student Fatima Abdulkareem Galtimari ISIA/3229 × Note: You are about…" at bounding box center [176, 334] width 353 height 668
click at [258, 274] on div "×" at bounding box center [254, 266] width 7 height 15
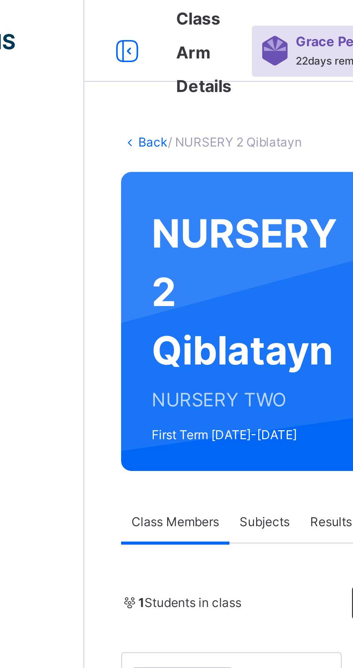
click at [111, 48] on link "Back" at bounding box center [111, 49] width 10 height 5
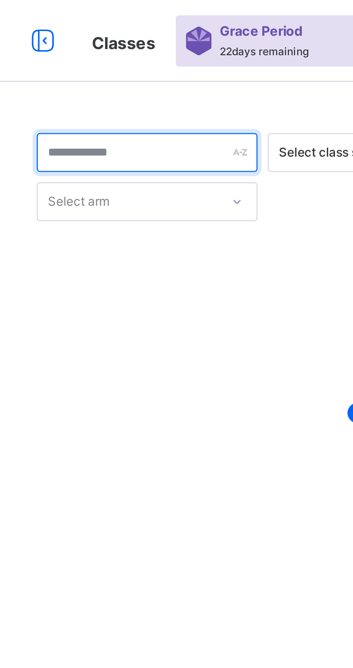
click at [136, 54] on input "text" at bounding box center [139, 54] width 78 height 14
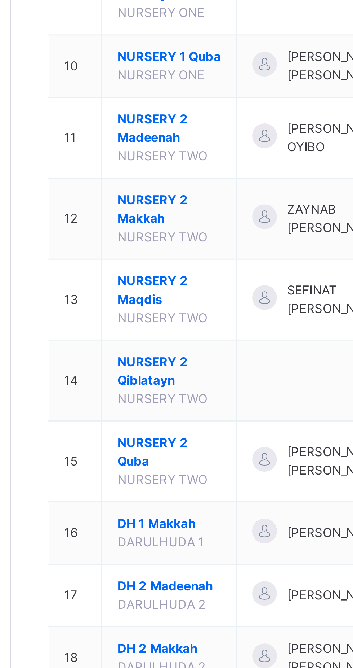
click at [130, 405] on span "NURSERY 2 Madeenah" at bounding box center [142, 398] width 36 height 13
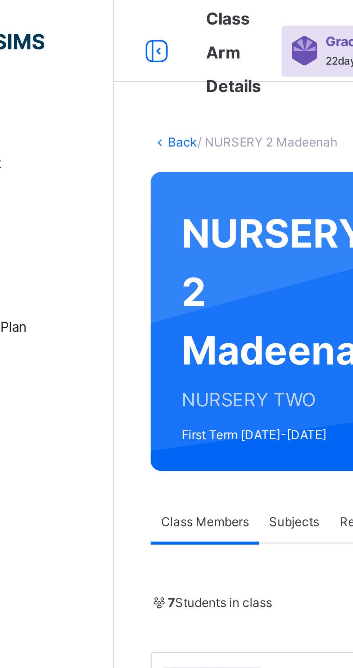
click at [108, 49] on link "Back" at bounding box center [111, 49] width 10 height 5
